Goal: Navigation & Orientation: Find specific page/section

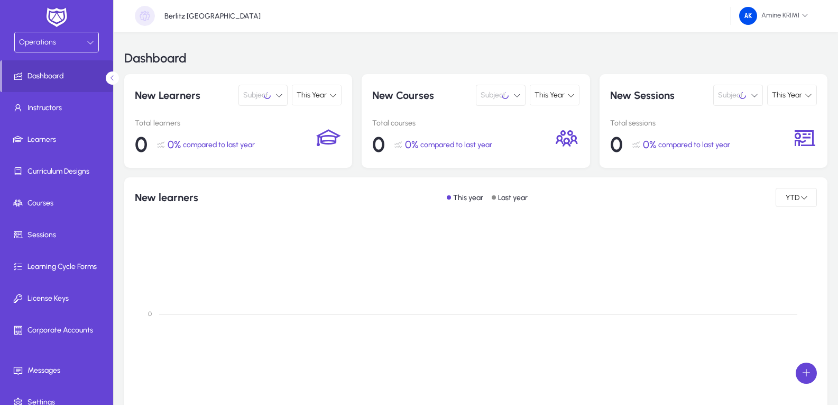
click at [274, 100] on button "Subject" at bounding box center [264, 95] width 50 height 21
click at [278, 100] on div at bounding box center [419, 202] width 838 height 405
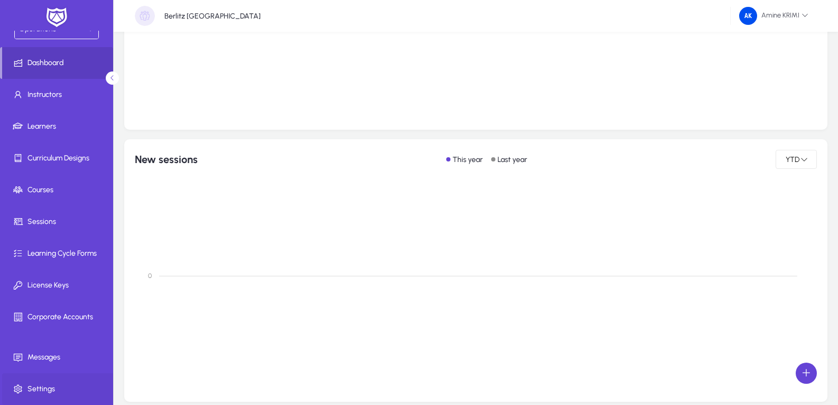
scroll to position [631, 0]
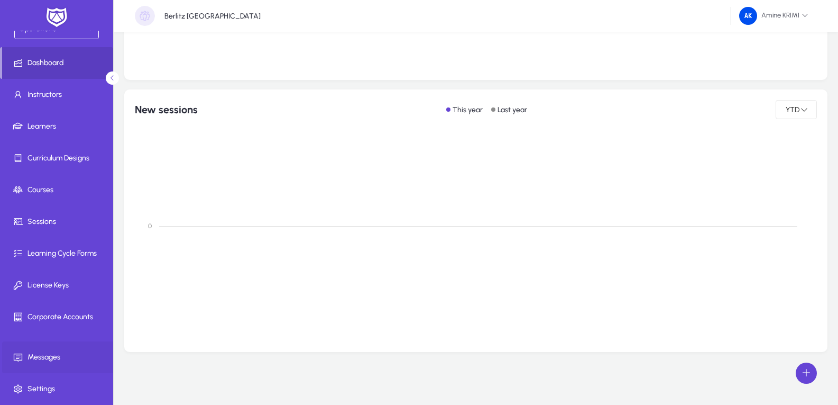
click at [61, 367] on span at bounding box center [58, 356] width 113 height 25
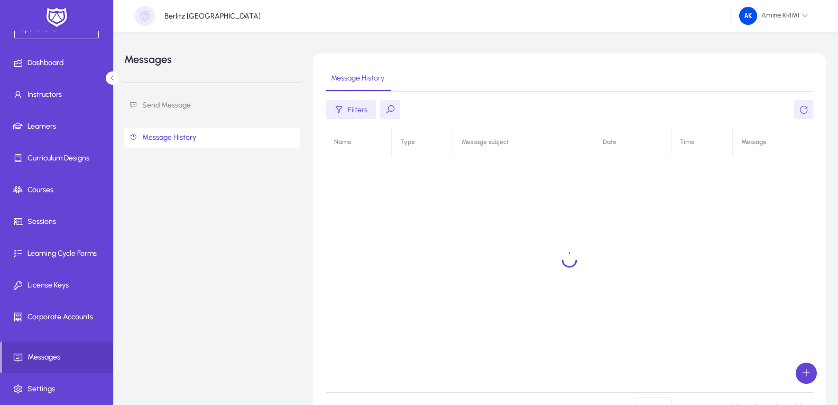
click at [196, 107] on link "Send Message" at bounding box center [212, 106] width 176 height 20
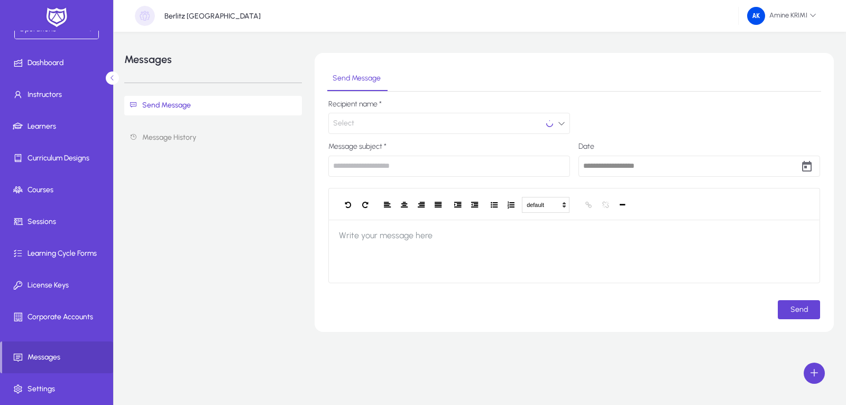
click at [417, 122] on button "Select" at bounding box center [449, 123] width 242 height 21
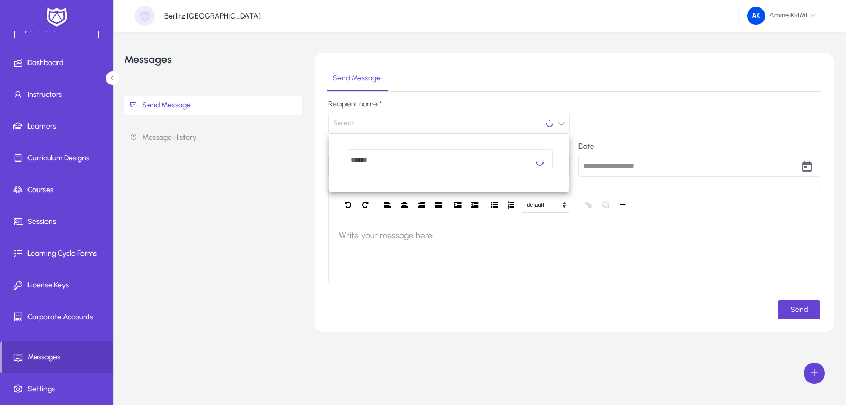
click at [621, 122] on div at bounding box center [423, 202] width 846 height 405
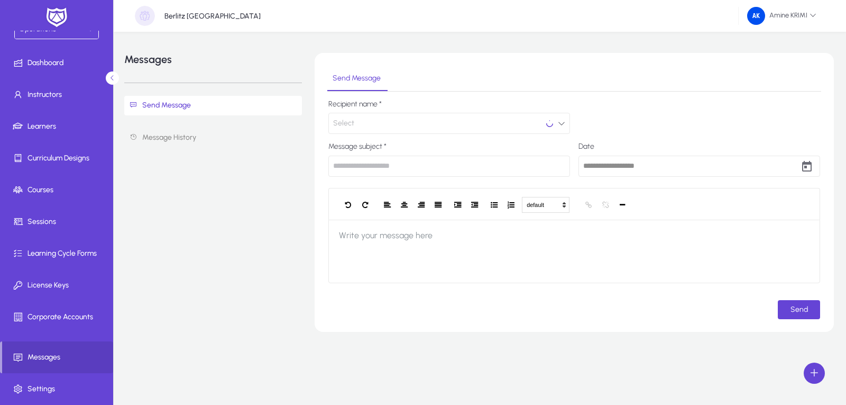
type input "**********"
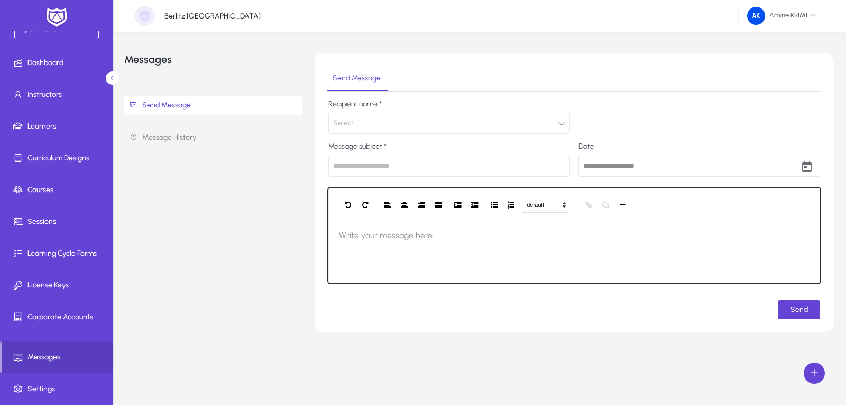
click at [627, 208] on button "button" at bounding box center [622, 205] width 17 height 15
click at [622, 210] on button "button" at bounding box center [622, 205] width 17 height 15
click at [347, 203] on icon "button" at bounding box center [348, 204] width 6 height 7
click at [538, 206] on button "Standard" at bounding box center [546, 205] width 48 height 16
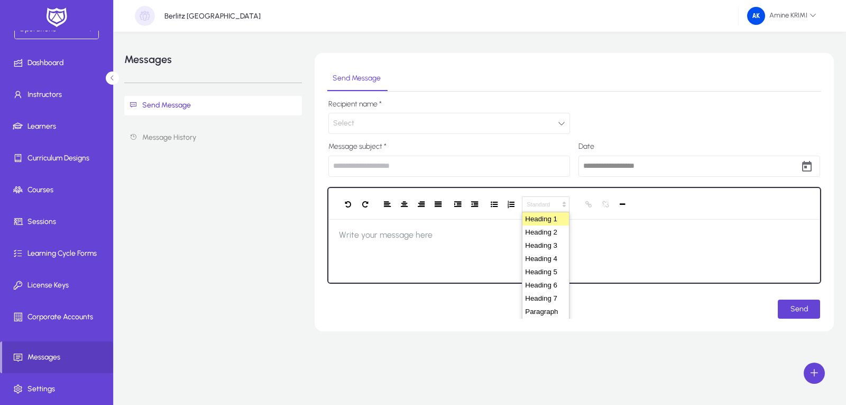
click at [544, 215] on button "Heading 1" at bounding box center [546, 218] width 47 height 13
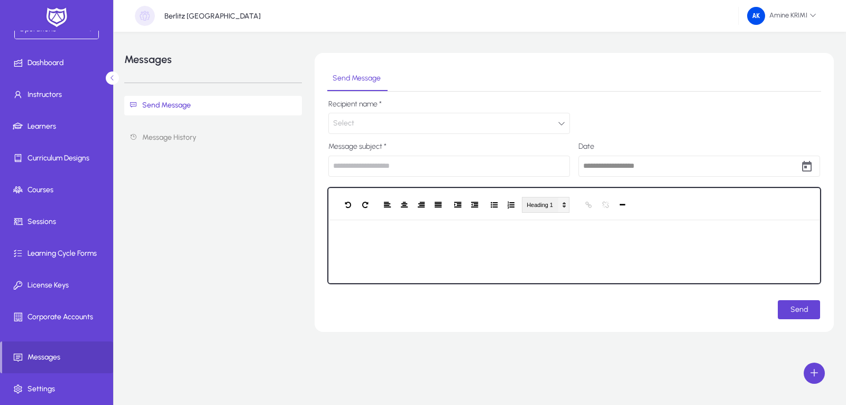
click at [547, 208] on button "Heading 1" at bounding box center [546, 205] width 48 height 16
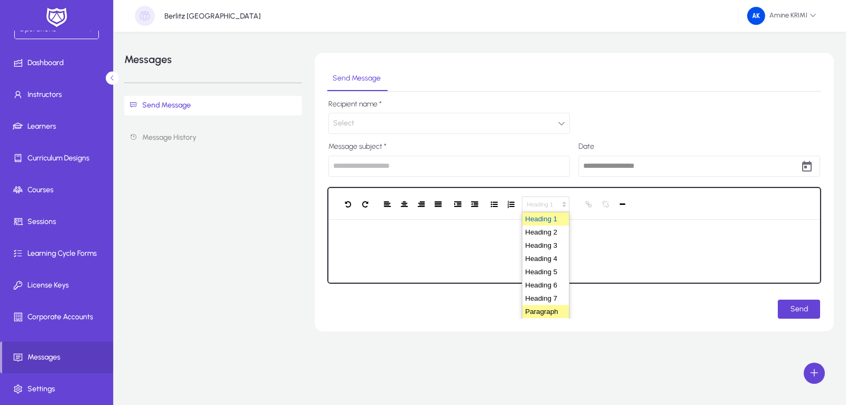
click at [556, 312] on button "Paragraph" at bounding box center [546, 311] width 47 height 13
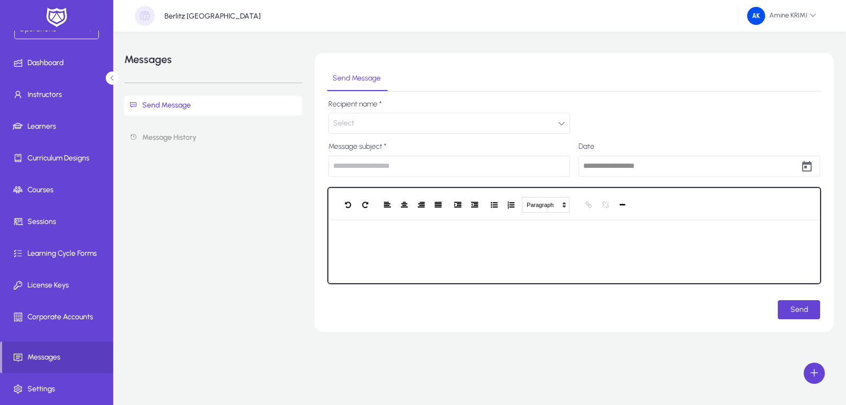
click at [559, 256] on div at bounding box center [574, 250] width 492 height 63
click at [345, 205] on icon "button" at bounding box center [348, 204] width 6 height 7
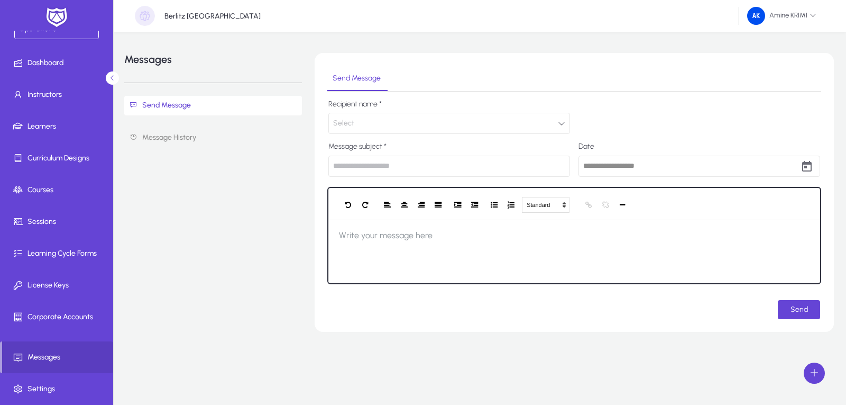
click at [345, 205] on icon "button" at bounding box center [348, 204] width 6 height 7
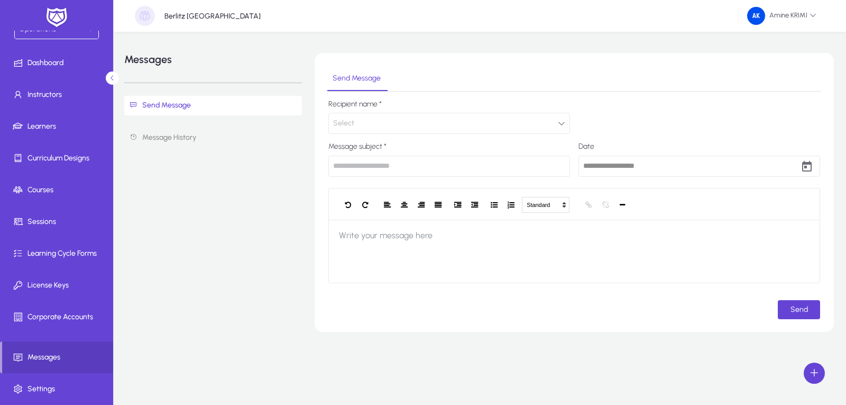
click at [685, 305] on div "Send" at bounding box center [574, 309] width 492 height 19
type input "**********"
click at [215, 140] on link "Message History" at bounding box center [213, 138] width 178 height 20
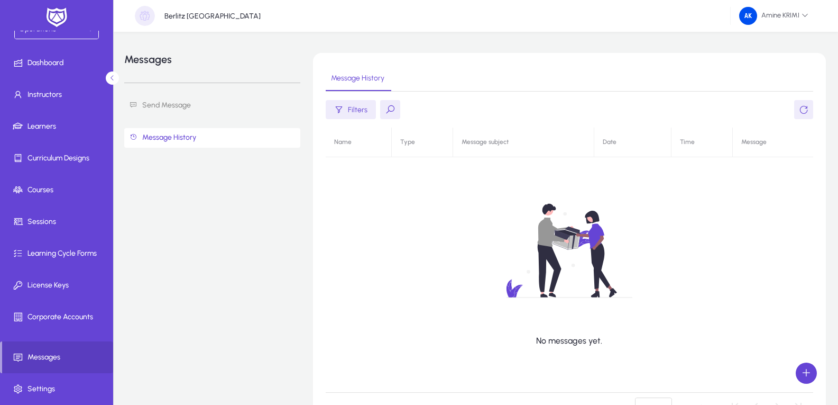
click at [219, 112] on link "Send Message" at bounding box center [212, 106] width 176 height 20
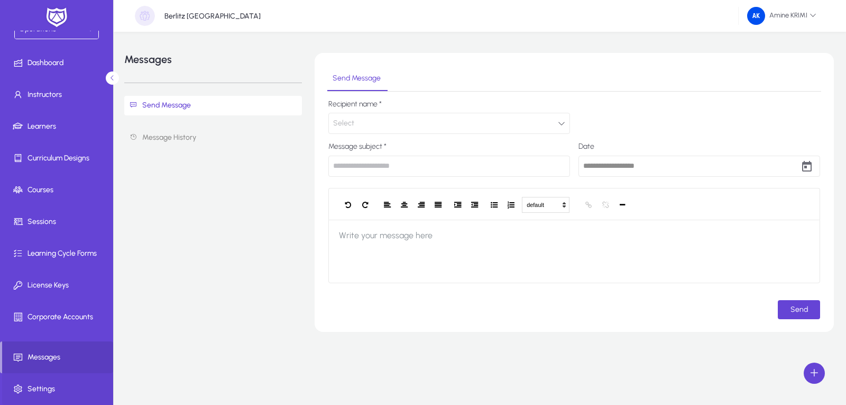
click at [47, 397] on span at bounding box center [58, 388] width 113 height 25
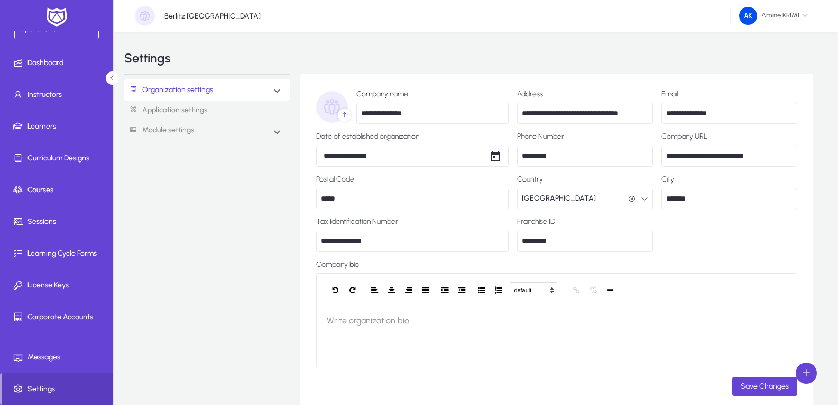
click at [224, 114] on link "Application settings" at bounding box center [207, 110] width 166 height 20
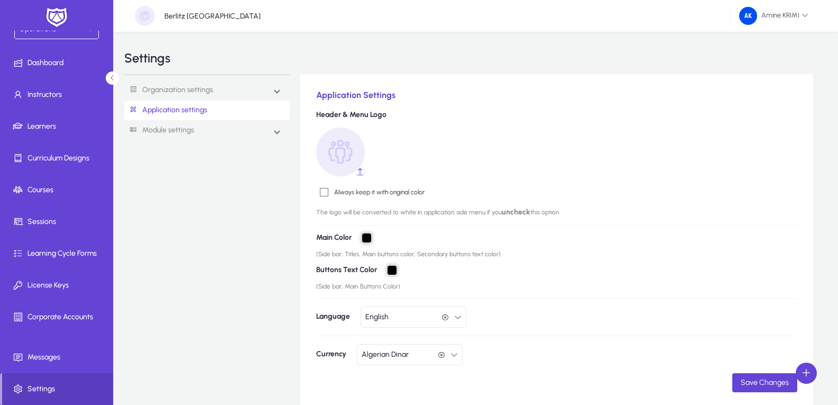
click at [228, 118] on link "Application settings" at bounding box center [207, 110] width 166 height 20
click at [227, 128] on mat-expansion-panel-header "Module settings" at bounding box center [207, 130] width 166 height 21
click at [162, 229] on link "Marketing" at bounding box center [154, 229] width 35 height 13
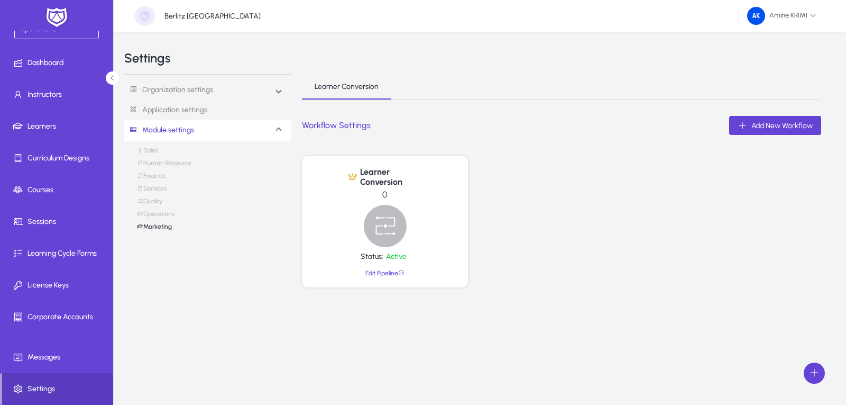
click at [381, 270] on link "Edit Pipeline" at bounding box center [384, 272] width 39 height 7
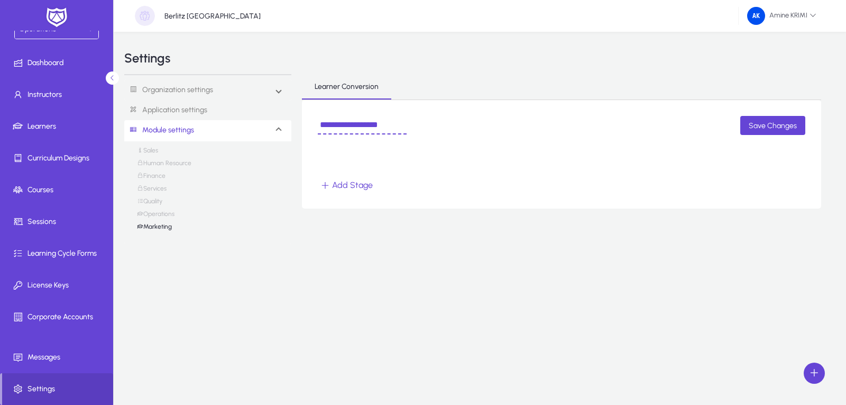
click at [162, 215] on link "Operations" at bounding box center [156, 216] width 38 height 13
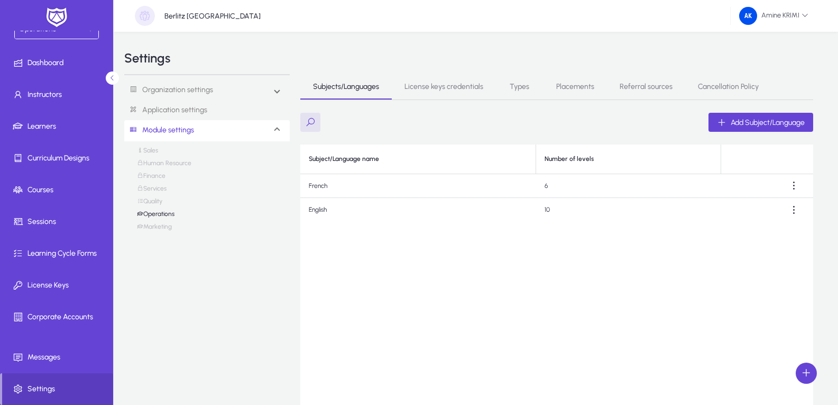
click at [167, 202] on div "Sales Human Resource Finance Services Quality Operations Marketing" at bounding box center [207, 190] width 140 height 89
click at [157, 202] on link "Quality" at bounding box center [149, 203] width 25 height 13
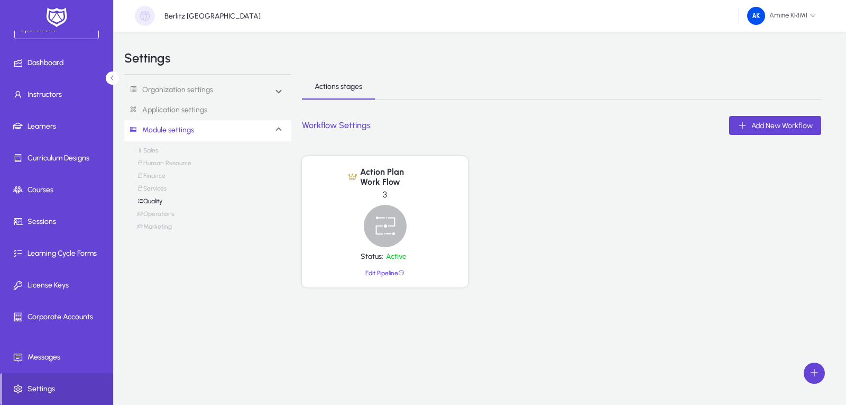
click at [164, 189] on link "Services" at bounding box center [152, 191] width 30 height 13
click at [377, 268] on div "Board 4 Status: Active Edit Pipeline" at bounding box center [385, 216] width 166 height 121
click at [377, 264] on link "Edit Pipeline" at bounding box center [384, 262] width 39 height 7
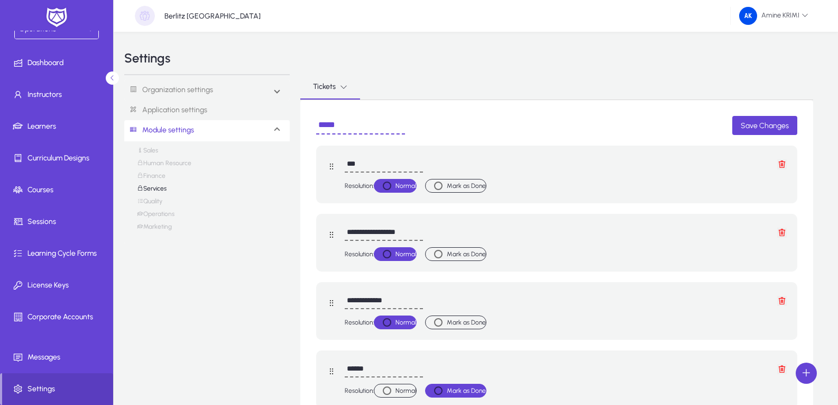
click at [159, 179] on link "Finance" at bounding box center [151, 178] width 29 height 13
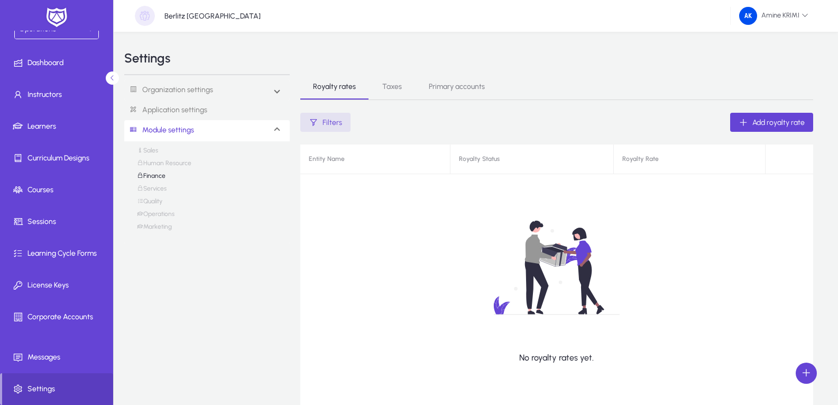
click at [171, 165] on link "Human Resource" at bounding box center [164, 165] width 54 height 13
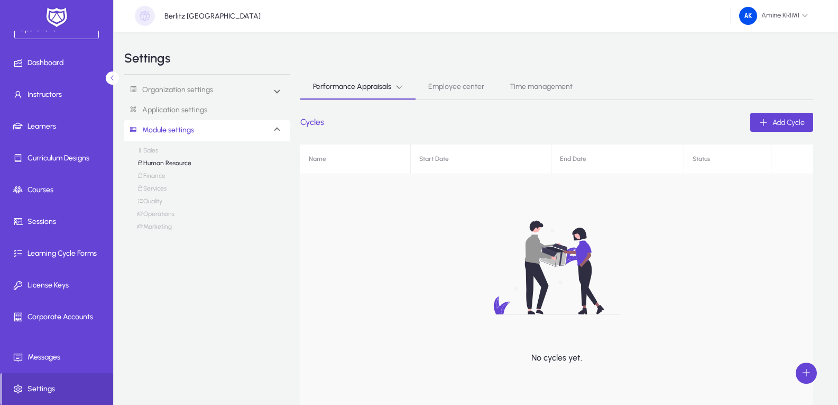
click at [158, 152] on link "Sales" at bounding box center [147, 152] width 21 height 13
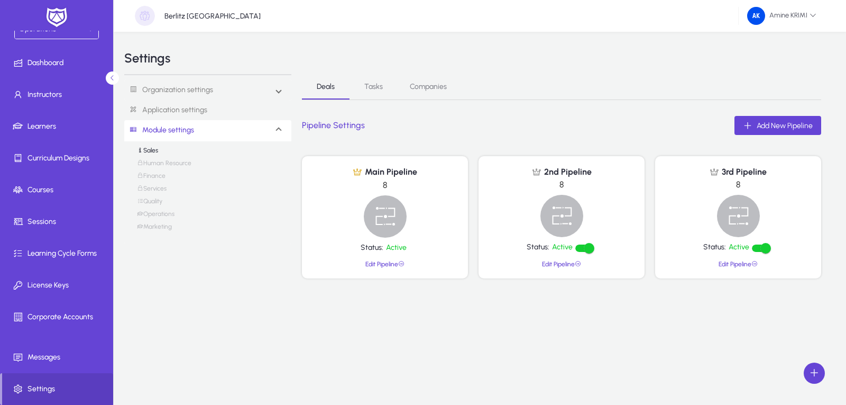
click at [155, 189] on link "Services" at bounding box center [152, 191] width 30 height 13
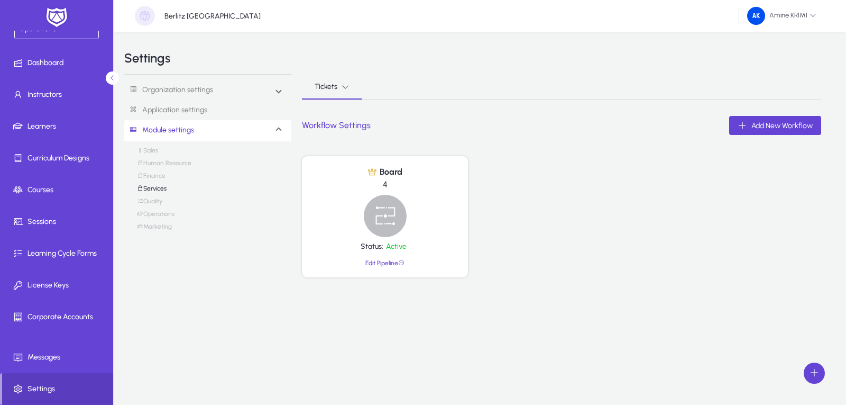
click at [151, 152] on link "Sales" at bounding box center [147, 152] width 21 height 13
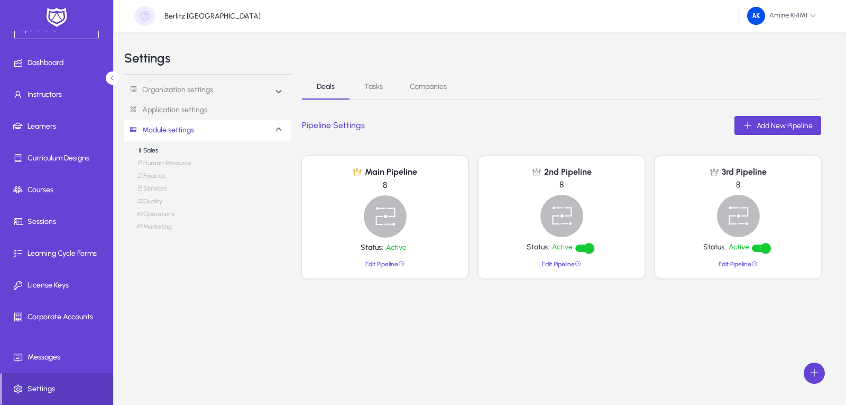
click at [383, 266] on link "Edit Pipeline" at bounding box center [384, 263] width 39 height 7
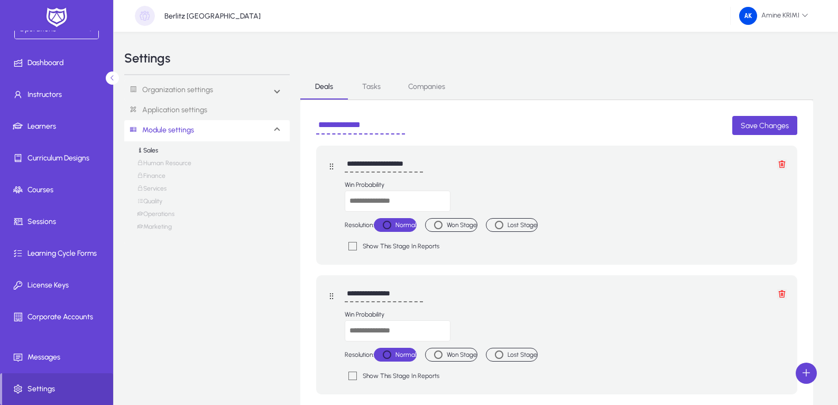
click at [192, 109] on link "Application settings" at bounding box center [207, 110] width 166 height 20
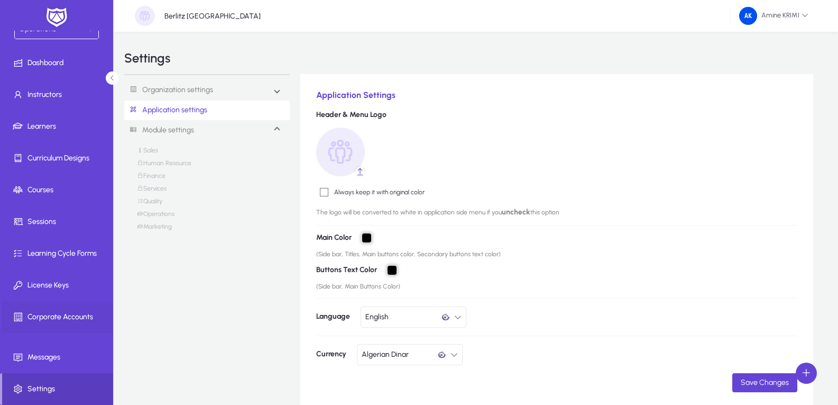
click at [61, 324] on span at bounding box center [58, 316] width 113 height 25
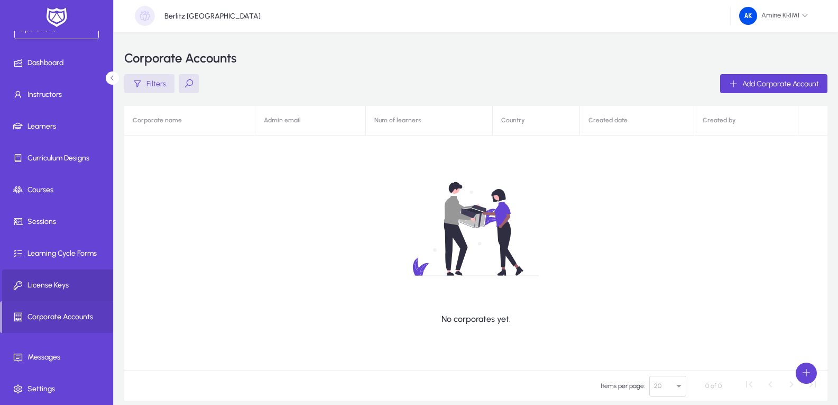
click at [75, 280] on span "License Keys" at bounding box center [58, 285] width 113 height 11
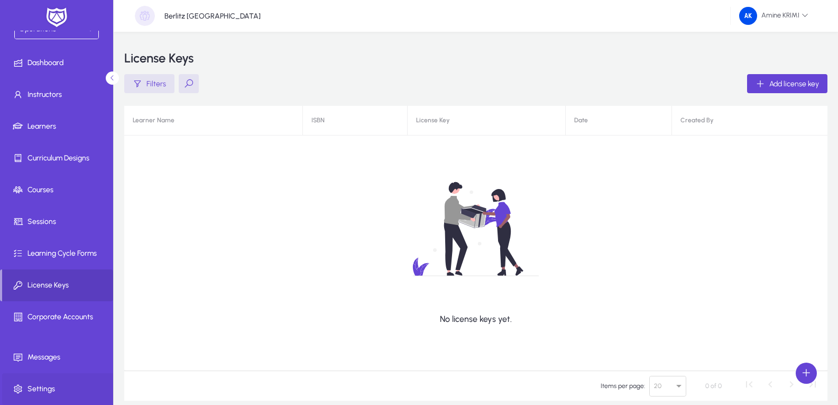
click at [42, 386] on span "Settings" at bounding box center [58, 388] width 113 height 11
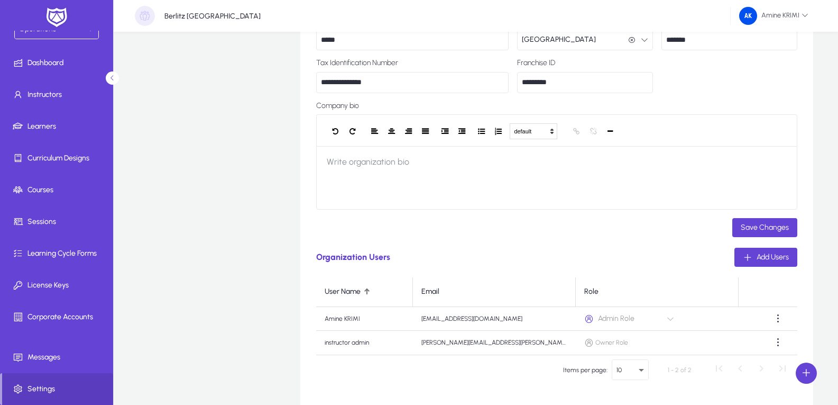
scroll to position [212, 0]
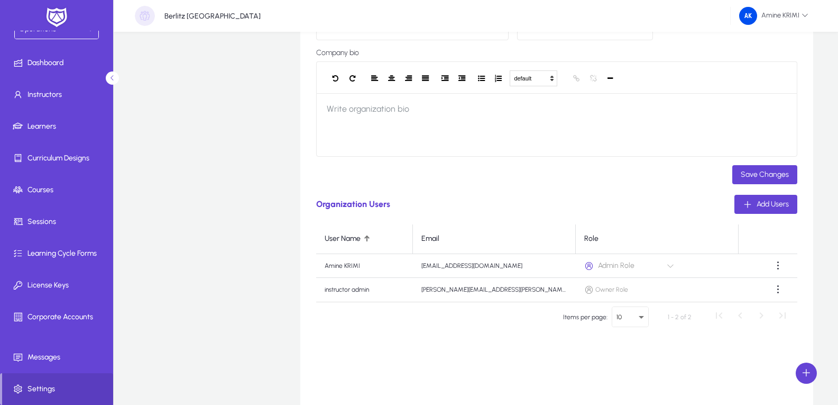
click at [671, 267] on icon at bounding box center [670, 265] width 7 height 7
click at [597, 268] on div "Admin Role" at bounding box center [636, 265] width 85 height 20
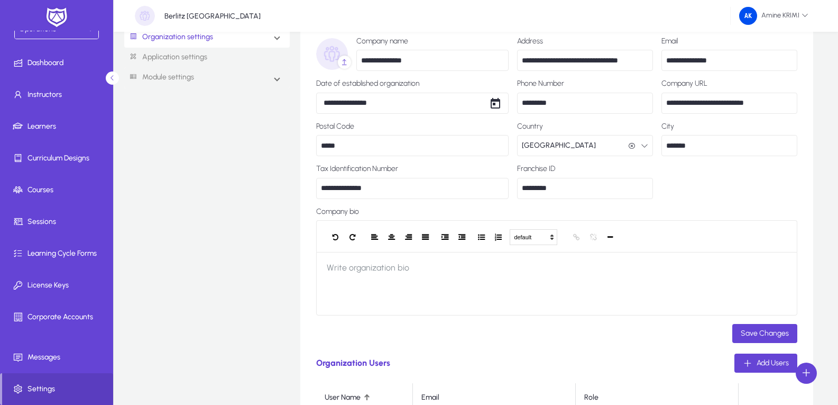
scroll to position [0, 0]
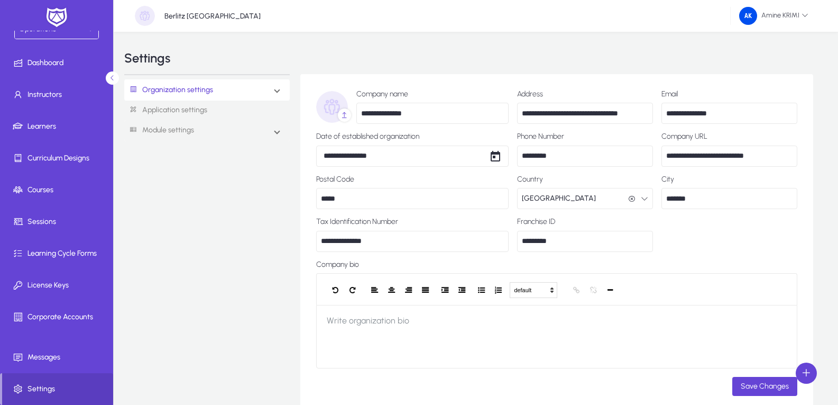
click at [199, 114] on link "Application settings" at bounding box center [207, 110] width 166 height 20
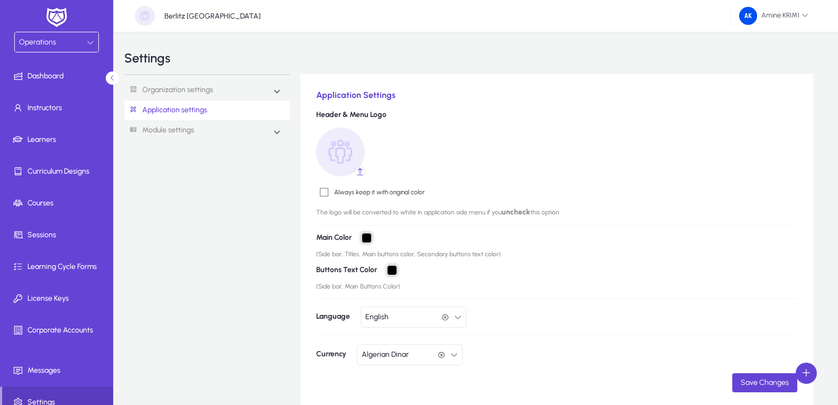
click at [75, 48] on div "Operations" at bounding box center [53, 42] width 68 height 14
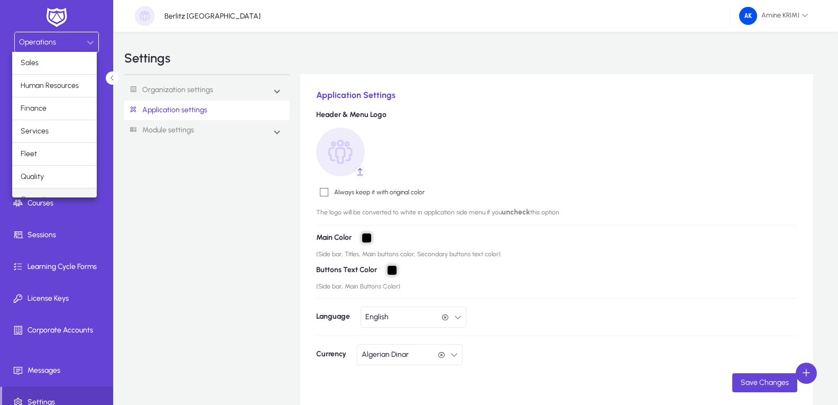
scroll to position [13, 0]
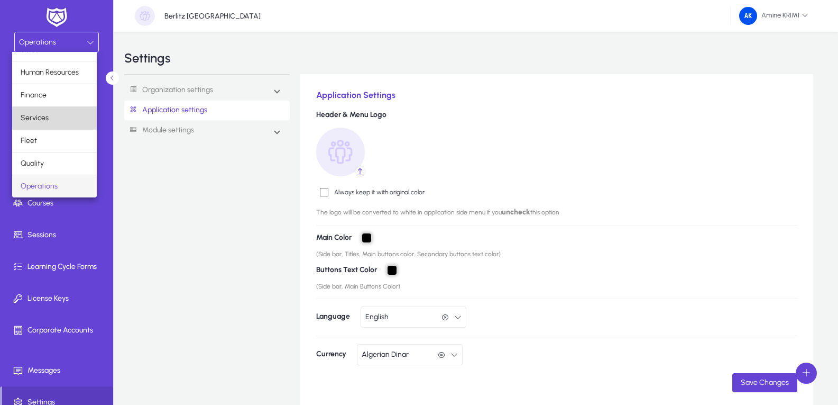
click at [59, 123] on mat-option "Services" at bounding box center [54, 118] width 85 height 22
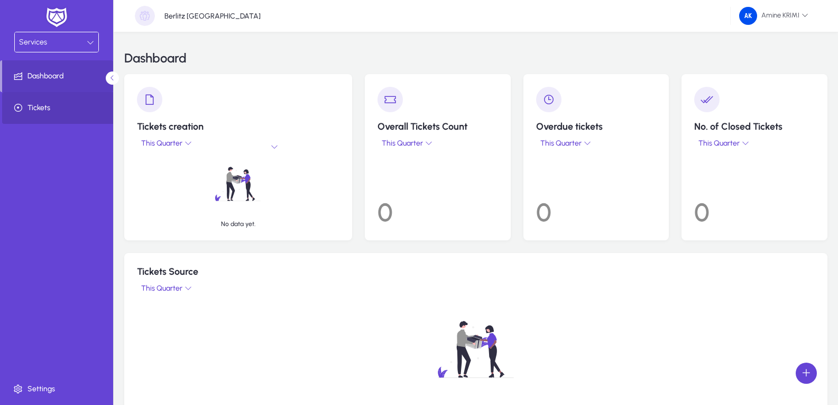
click at [44, 103] on span "Tickets" at bounding box center [58, 108] width 113 height 11
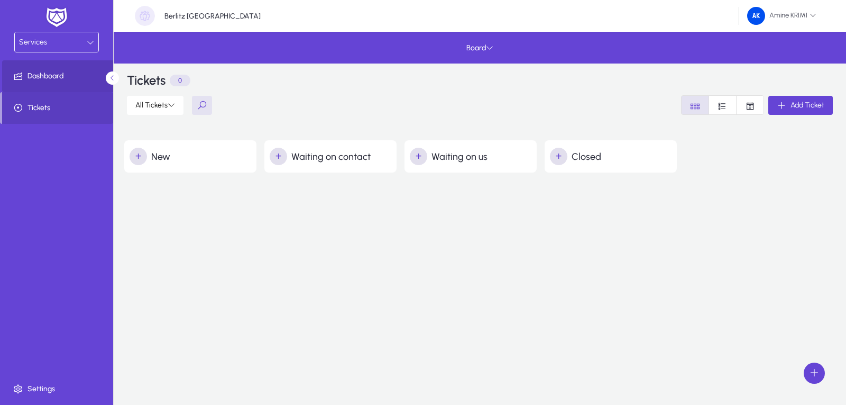
click at [54, 79] on span "Dashboard" at bounding box center [58, 76] width 113 height 11
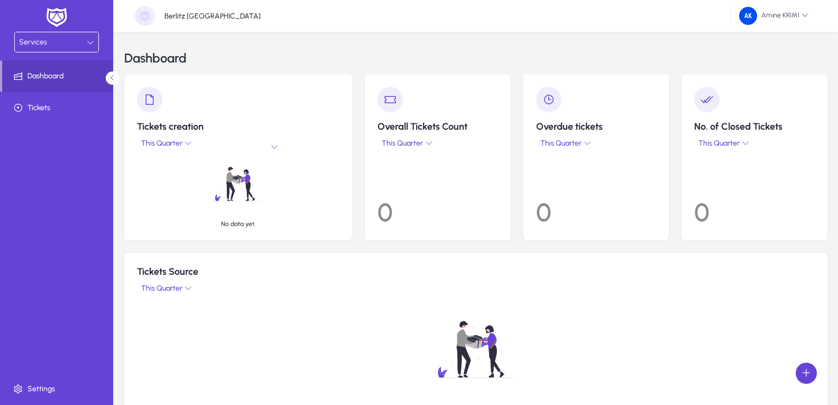
scroll to position [159, 0]
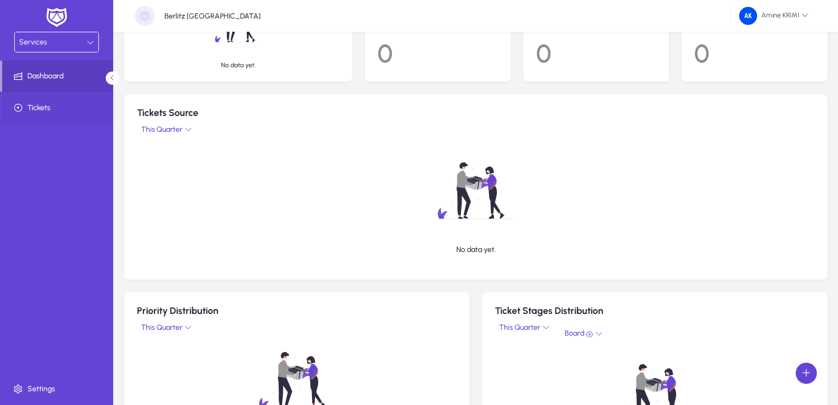
click at [62, 109] on span "Tickets" at bounding box center [58, 108] width 113 height 11
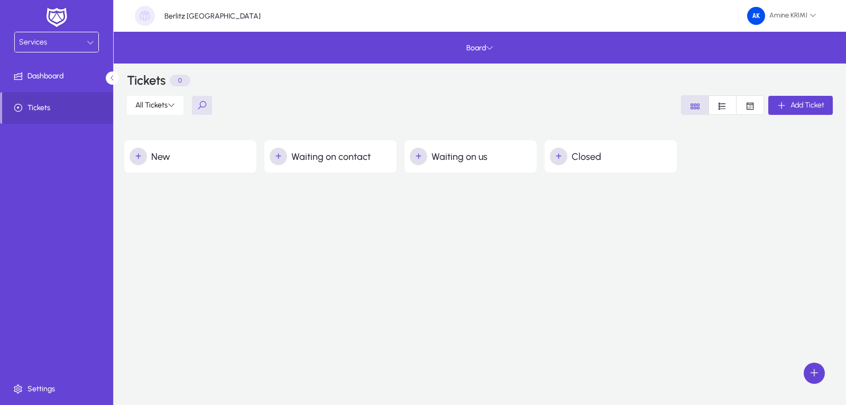
click at [72, 43] on div "Services" at bounding box center [53, 42] width 68 height 14
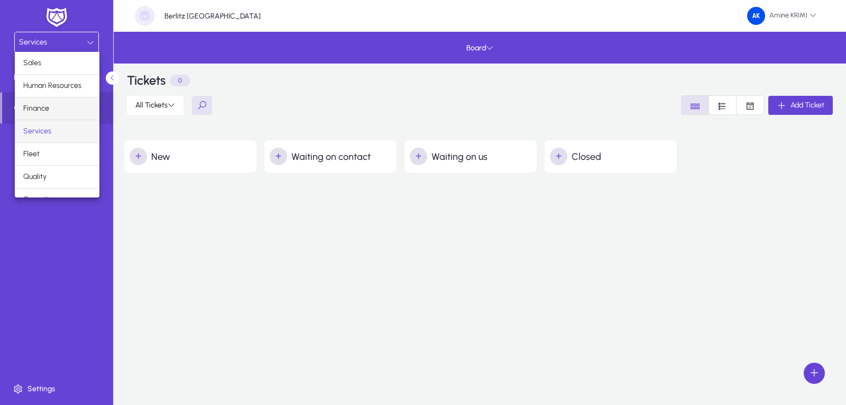
click at [46, 112] on span "Finance" at bounding box center [36, 108] width 26 height 13
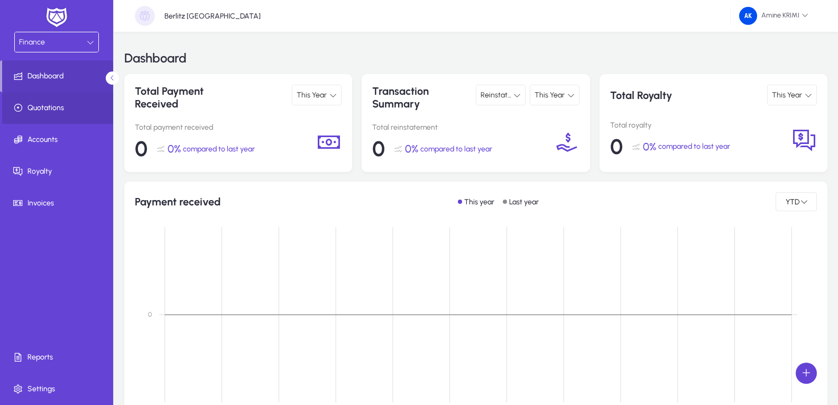
click at [74, 116] on span at bounding box center [58, 107] width 113 height 25
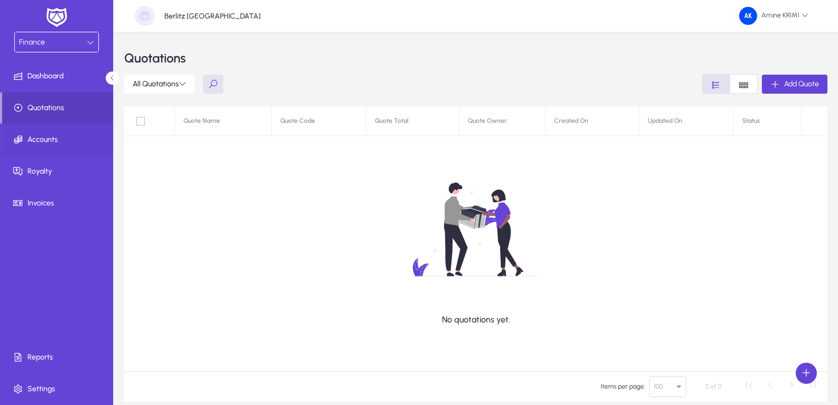
click at [59, 144] on span "Accounts" at bounding box center [58, 139] width 113 height 11
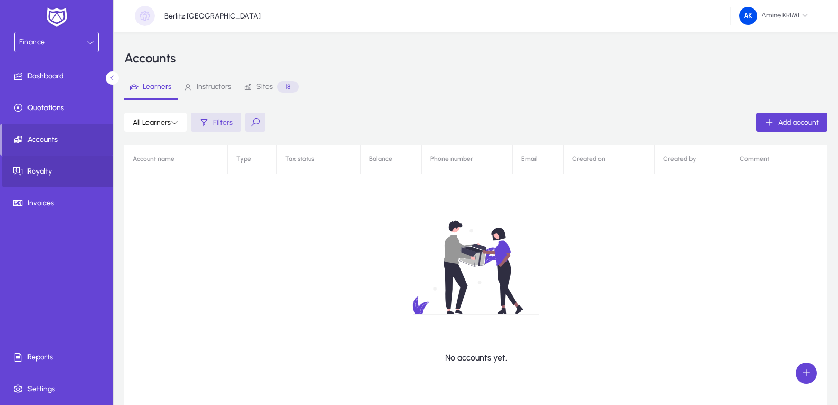
click at [49, 168] on span "Royalty" at bounding box center [58, 171] width 113 height 11
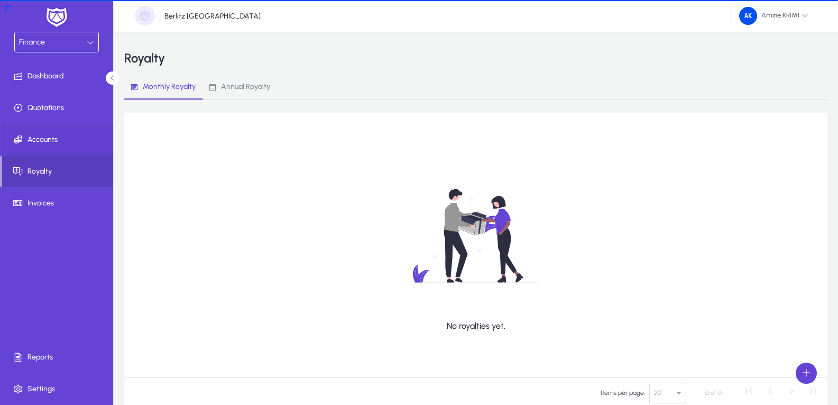
click at [67, 137] on span "Accounts" at bounding box center [58, 139] width 113 height 11
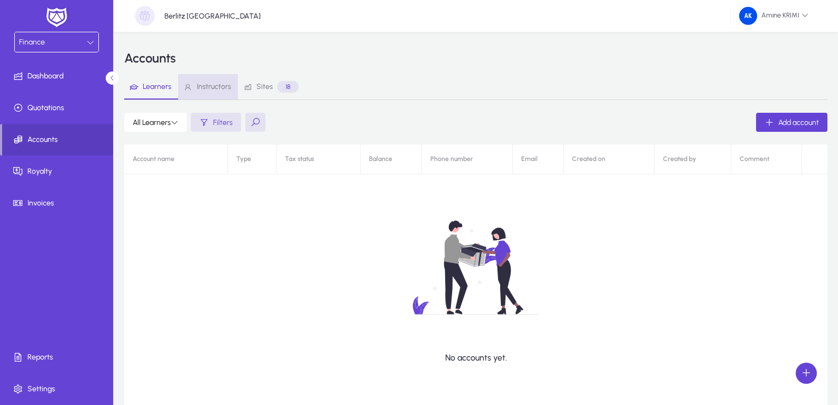
click at [213, 87] on span "Instructors" at bounding box center [214, 86] width 34 height 7
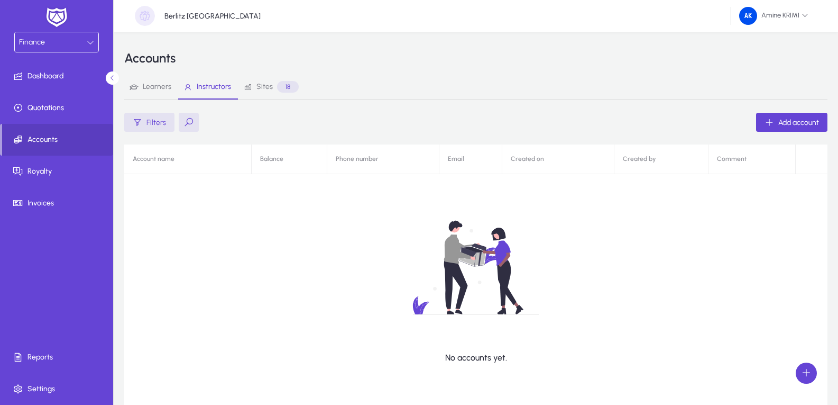
click at [267, 91] on span "Sites 18" at bounding box center [271, 87] width 56 height 12
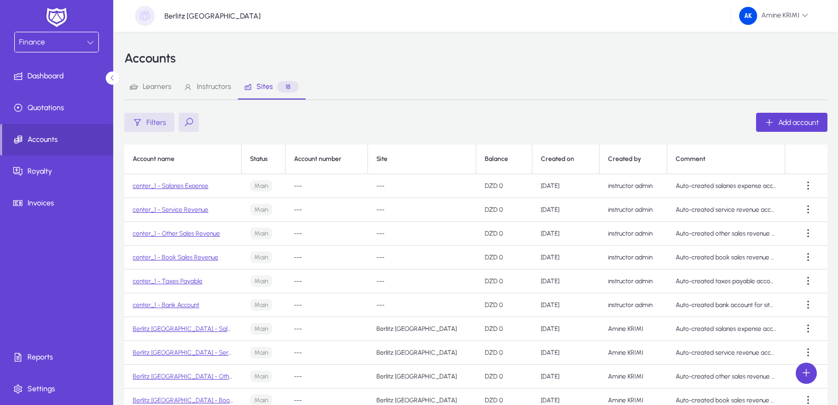
drag, startPoint x: 261, startPoint y: 274, endPoint x: 594, endPoint y: 57, distance: 397.4
click at [594, 57] on div "Accounts" at bounding box center [475, 58] width 703 height 32
click at [805, 303] on span at bounding box center [808, 304] width 21 height 21
click at [532, 124] on div at bounding box center [419, 202] width 838 height 405
click at [68, 110] on span "Quotations" at bounding box center [58, 108] width 113 height 11
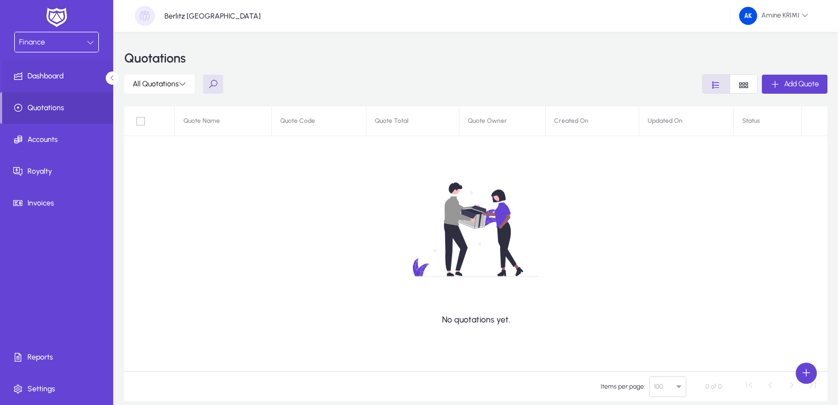
click at [54, 74] on span "Dashboard" at bounding box center [58, 76] width 113 height 11
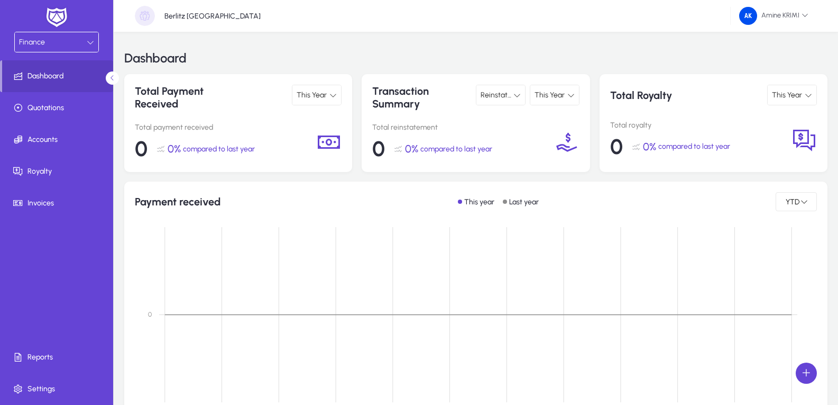
click at [68, 42] on div "Finance" at bounding box center [53, 42] width 68 height 14
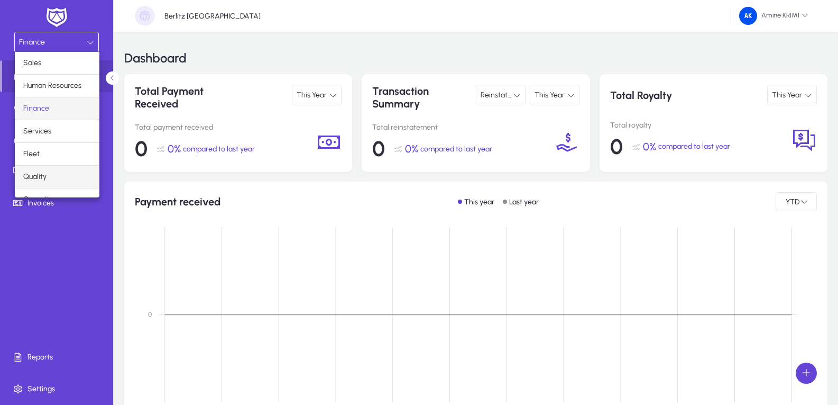
scroll to position [36, 0]
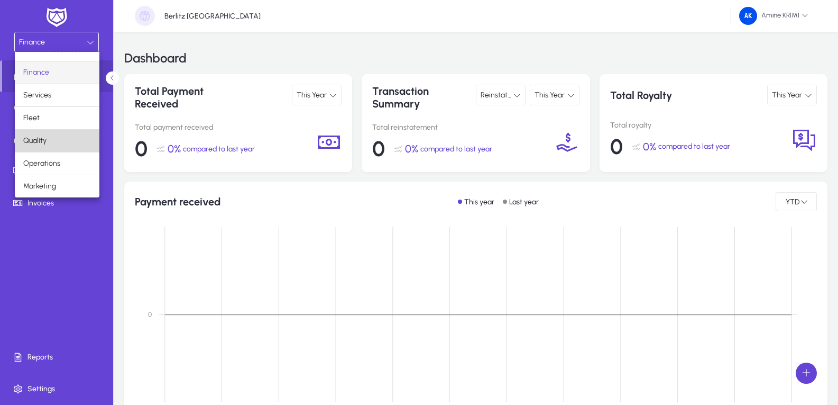
click at [76, 146] on mat-option "Quality" at bounding box center [57, 141] width 85 height 22
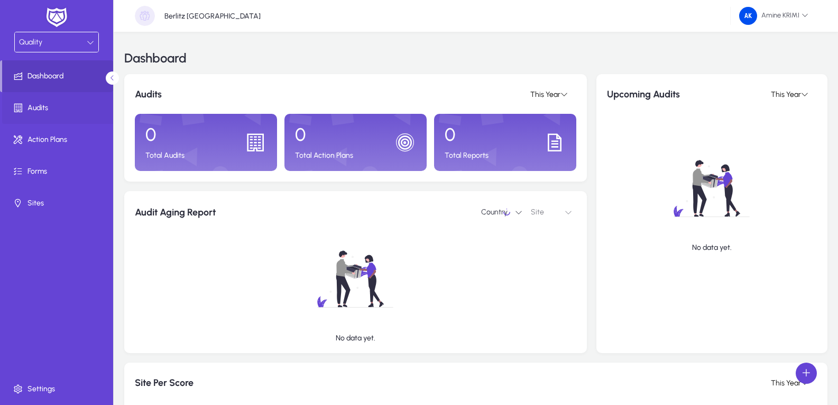
click at [61, 103] on span "Audits" at bounding box center [58, 108] width 113 height 11
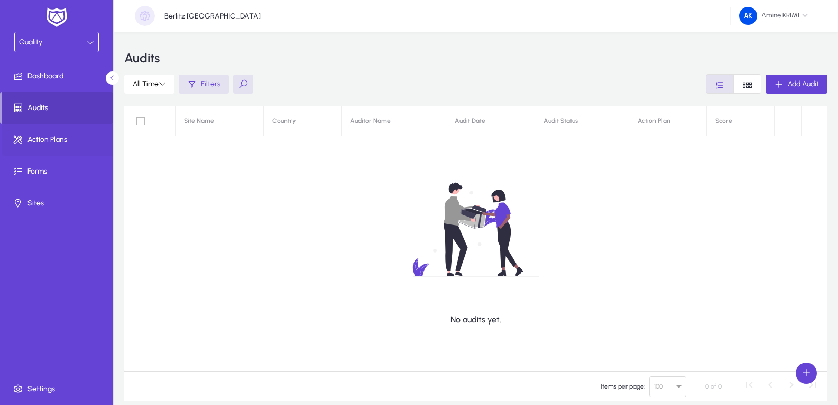
click at [64, 141] on span "Action Plans" at bounding box center [58, 139] width 113 height 11
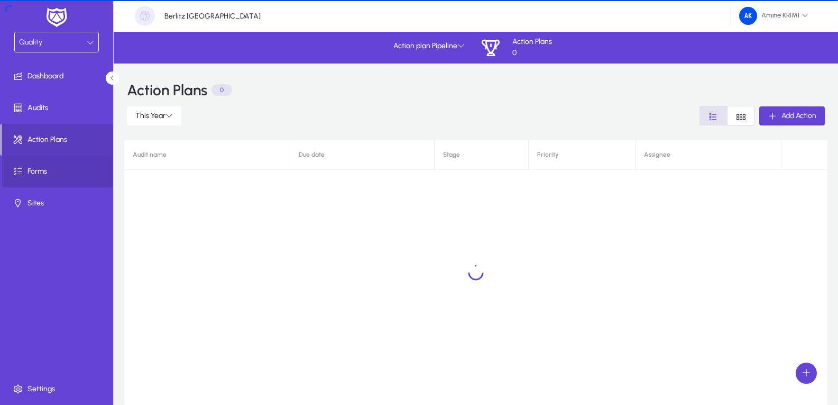
click at [63, 167] on span "Forms" at bounding box center [58, 171] width 113 height 11
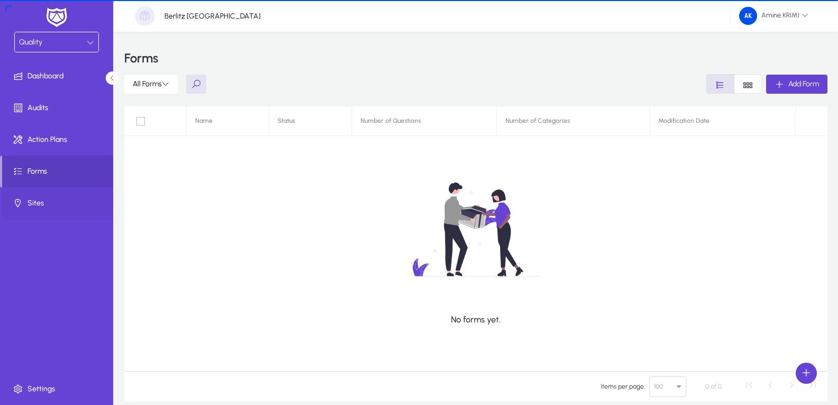
click at [62, 201] on span "Sites" at bounding box center [58, 203] width 113 height 11
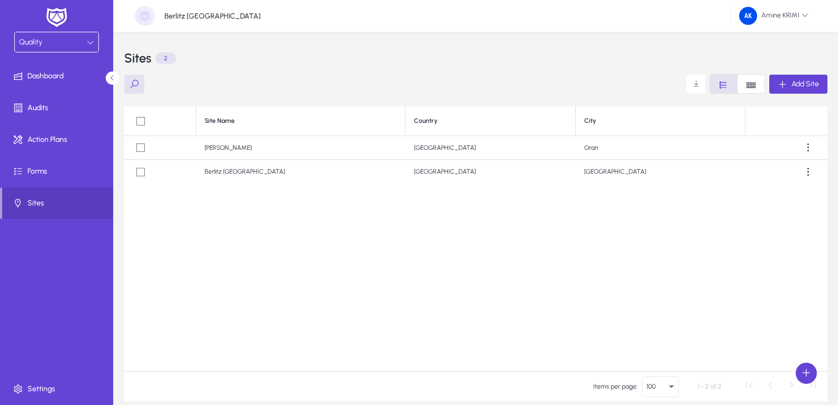
click at [82, 47] on div "Quality" at bounding box center [53, 42] width 68 height 14
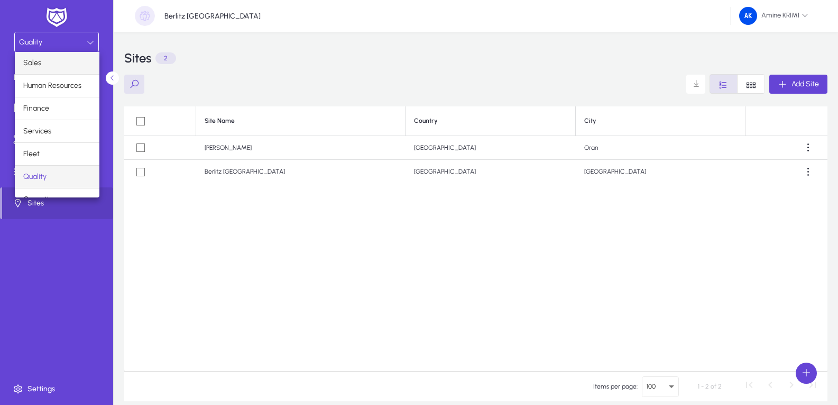
click at [70, 70] on mat-option "Sales" at bounding box center [57, 63] width 85 height 22
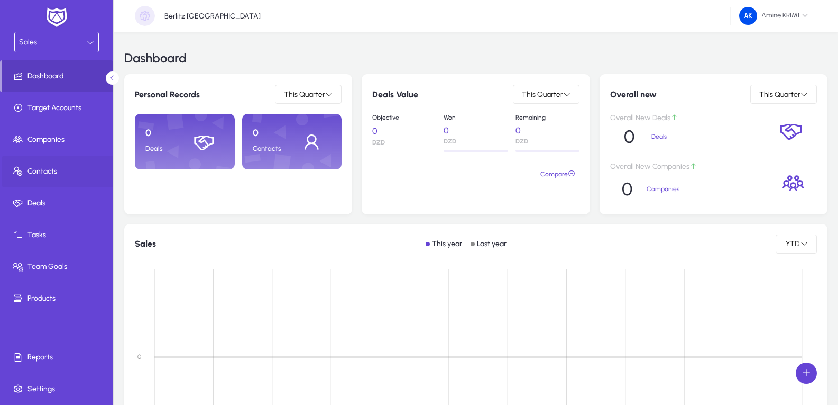
click at [70, 177] on span at bounding box center [58, 171] width 113 height 25
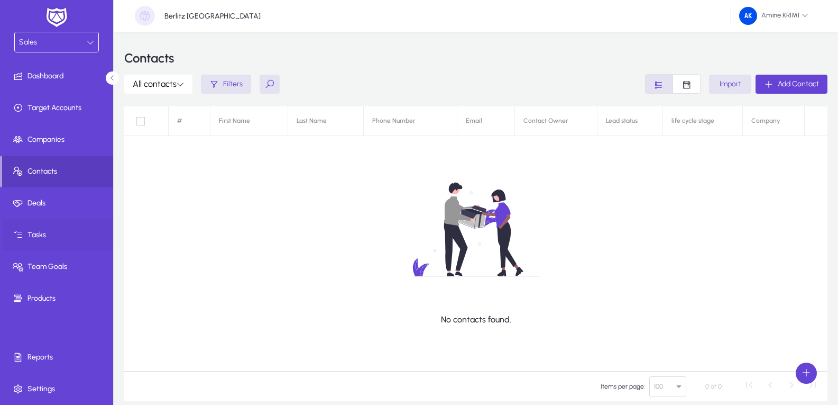
click at [50, 234] on span "Tasks" at bounding box center [58, 235] width 113 height 11
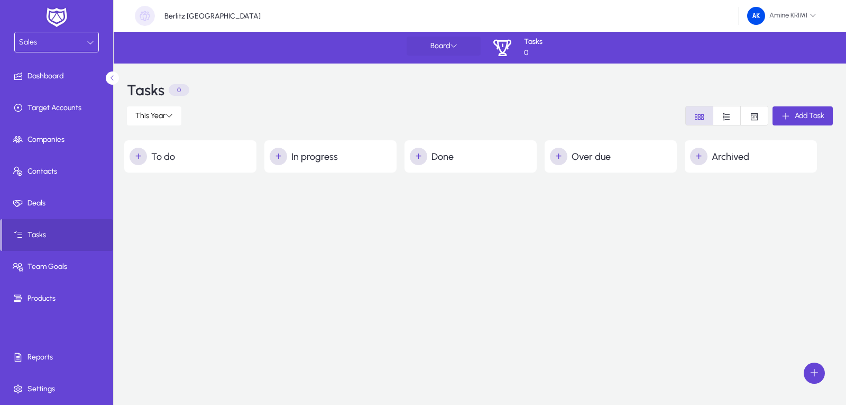
click at [455, 52] on span at bounding box center [444, 45] width 74 height 25
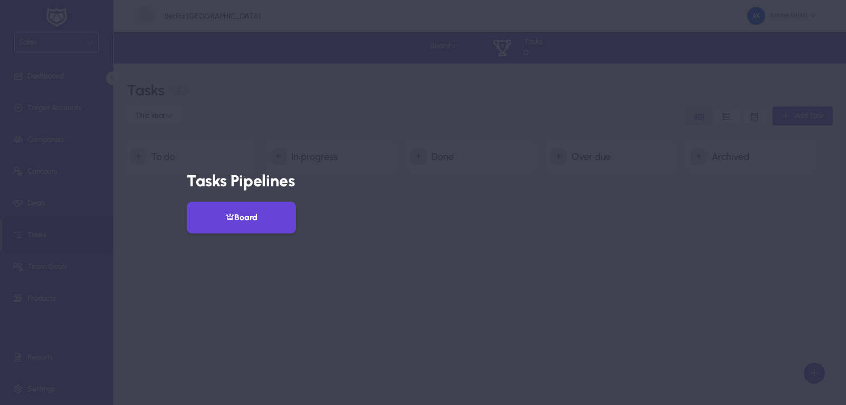
click at [441, 171] on div at bounding box center [423, 202] width 846 height 405
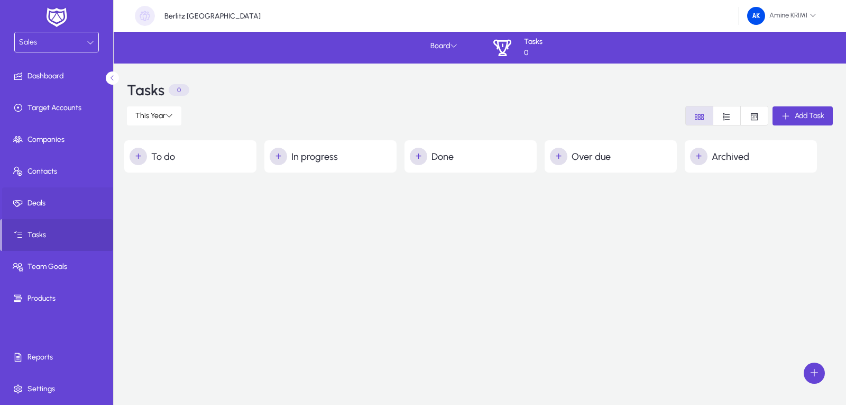
click at [49, 208] on link "Deals" at bounding box center [58, 203] width 113 height 32
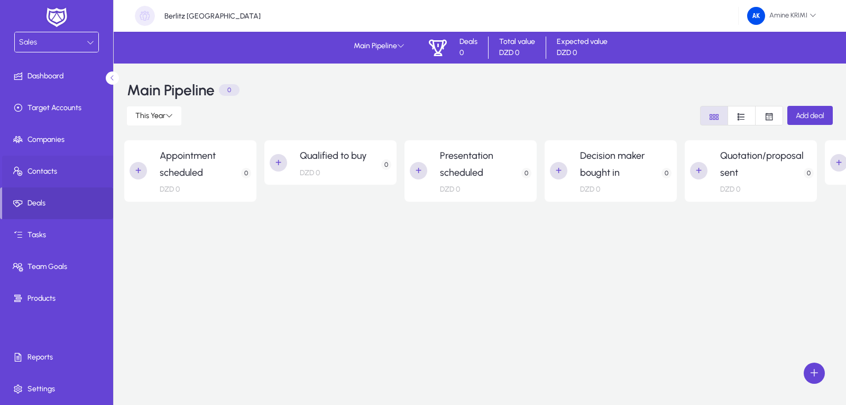
click at [81, 168] on span "Contacts" at bounding box center [58, 171] width 113 height 11
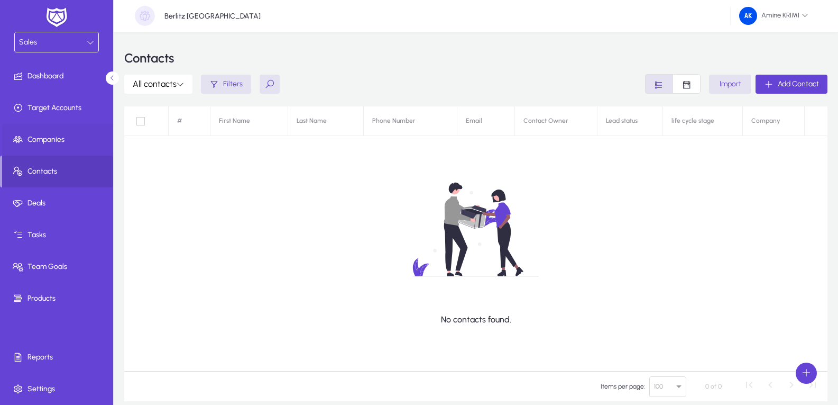
click at [73, 140] on span "Companies" at bounding box center [58, 139] width 113 height 11
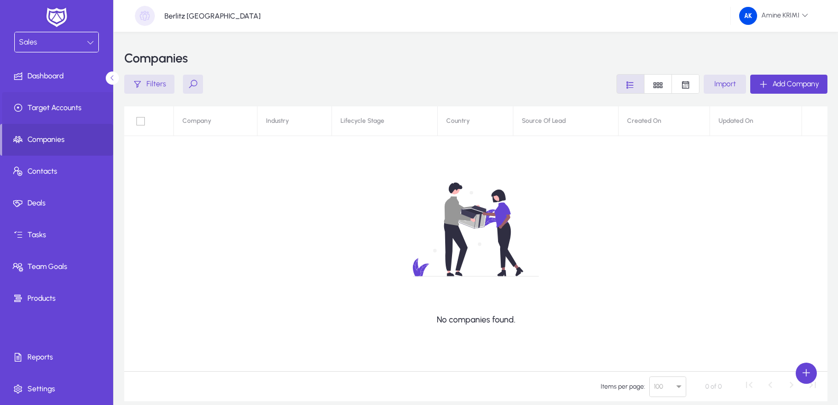
click at [78, 110] on span "Target Accounts" at bounding box center [58, 108] width 113 height 11
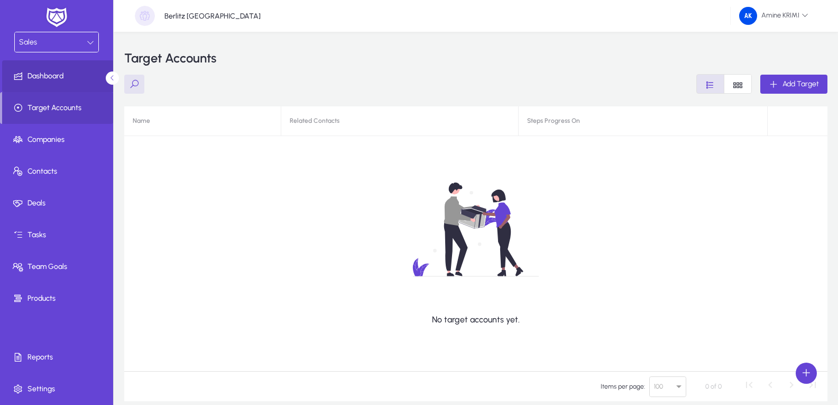
click at [55, 70] on span at bounding box center [58, 75] width 113 height 25
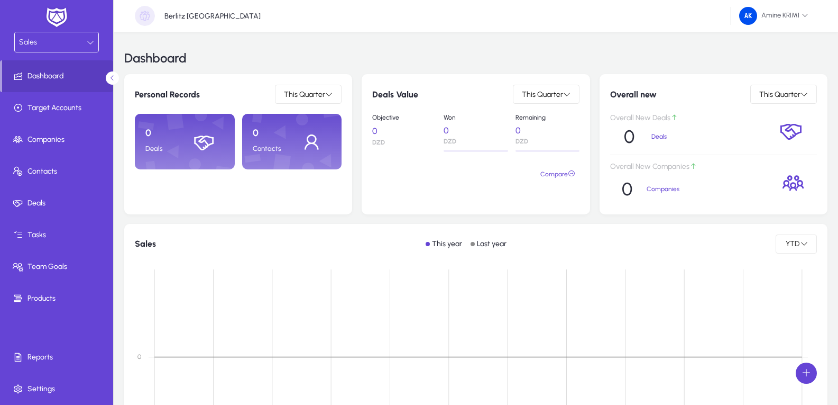
click at [65, 29] on img at bounding box center [56, 17] width 26 height 22
click at [57, 41] on div "Sales" at bounding box center [53, 42] width 68 height 14
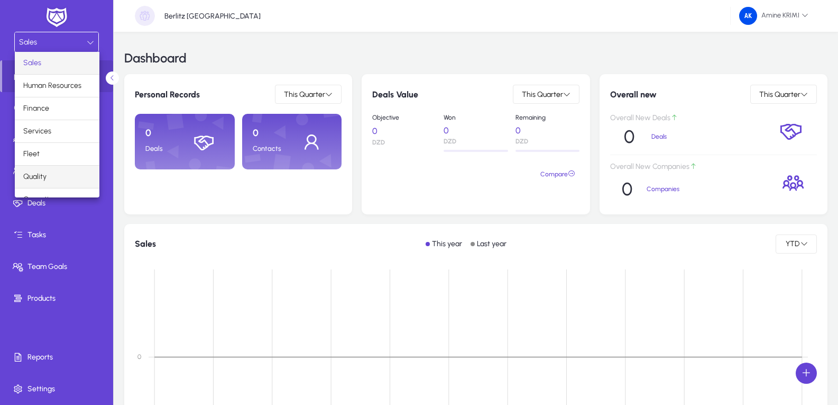
scroll to position [36, 0]
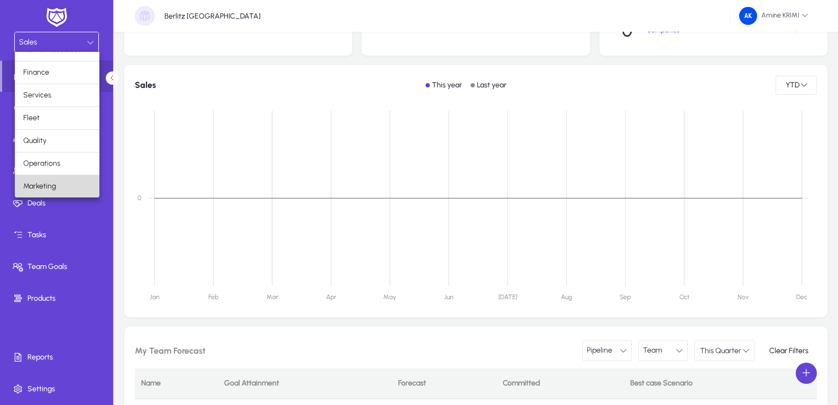
click at [64, 184] on mat-option "Marketing" at bounding box center [57, 186] width 85 height 22
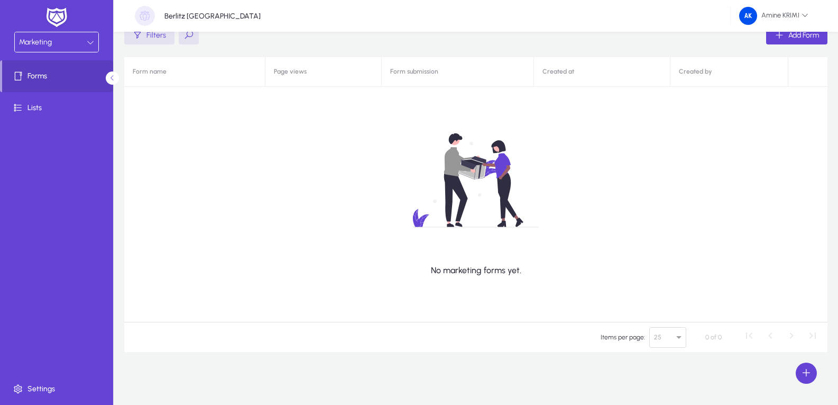
click at [77, 37] on div "Marketing" at bounding box center [53, 42] width 68 height 14
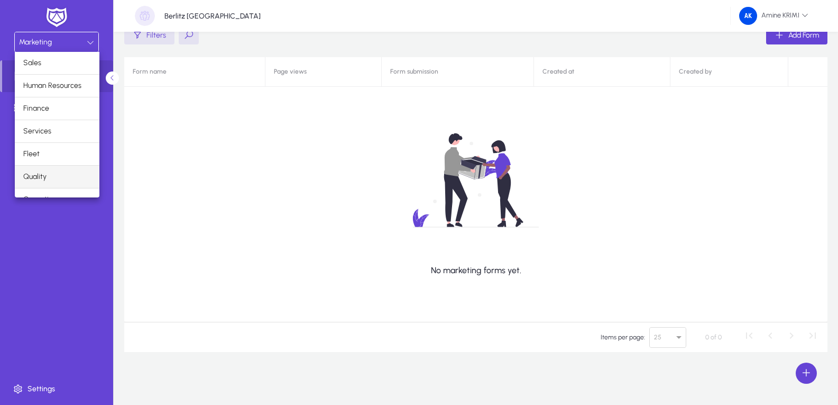
scroll to position [36, 0]
click at [65, 163] on mat-option "Operations" at bounding box center [57, 163] width 85 height 22
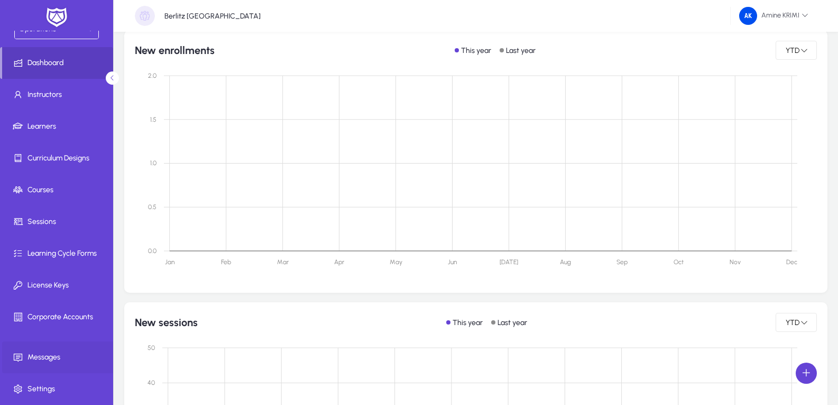
scroll to position [472, 0]
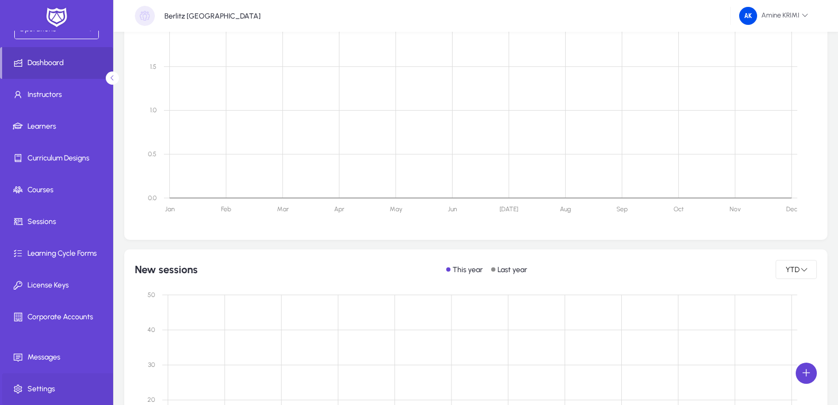
click at [55, 388] on span "Settings" at bounding box center [58, 388] width 113 height 11
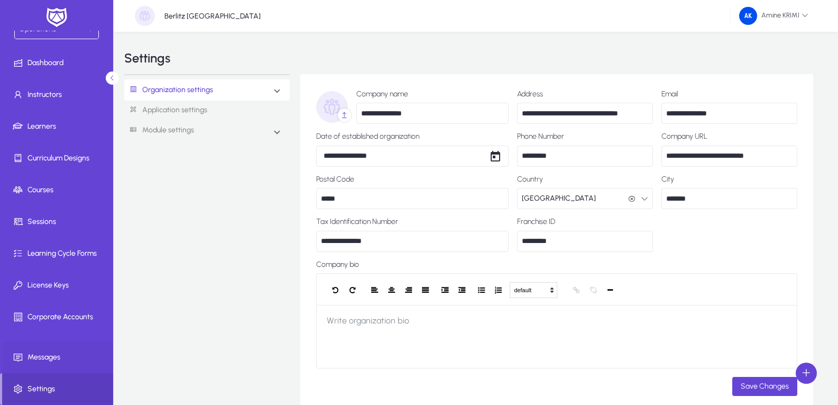
click at [68, 364] on span at bounding box center [58, 356] width 113 height 25
